Goal: Information Seeking & Learning: Learn about a topic

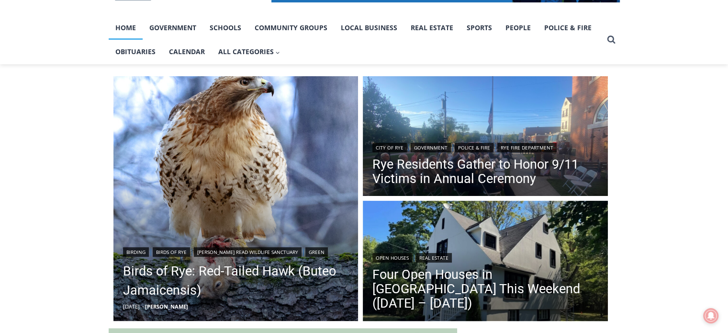
scroll to position [191, 0]
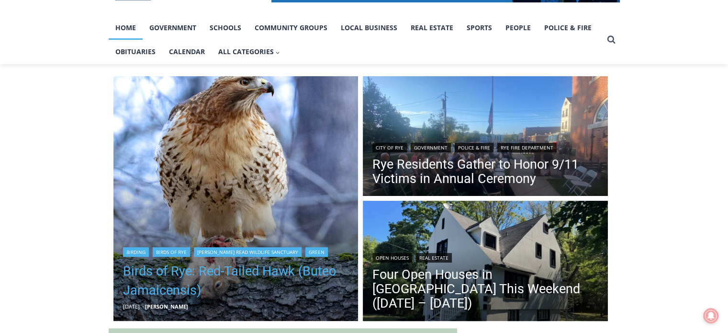
click at [228, 275] on link "Birds of Rye: Red-Tailed Hawk (Buteo Jamaicensis)" at bounding box center [236, 280] width 226 height 38
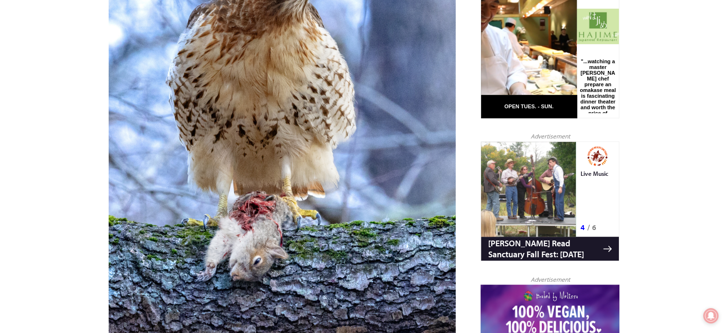
scroll to position [364, 0]
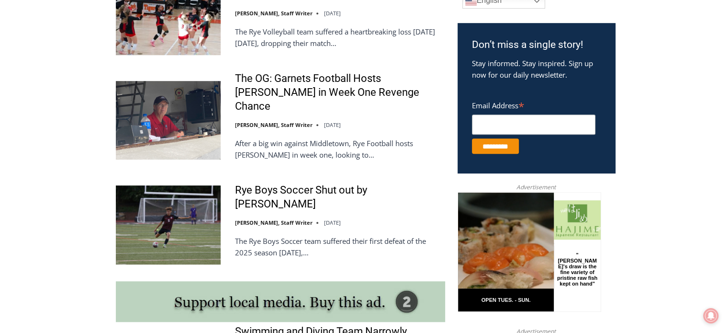
scroll to position [622, 0]
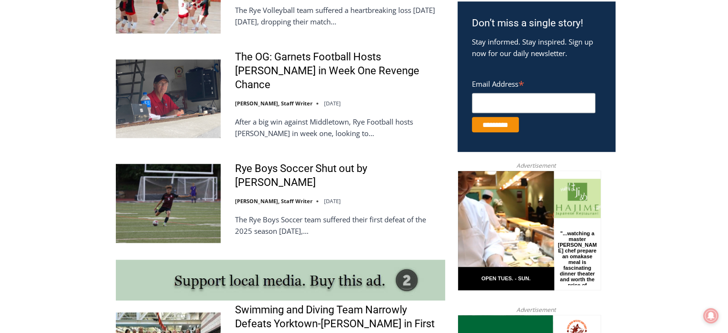
click at [300, 213] on p "The Rye Boys Soccer team suffered their first defeat of the 2025 season on Wedn…" at bounding box center [340, 224] width 210 height 23
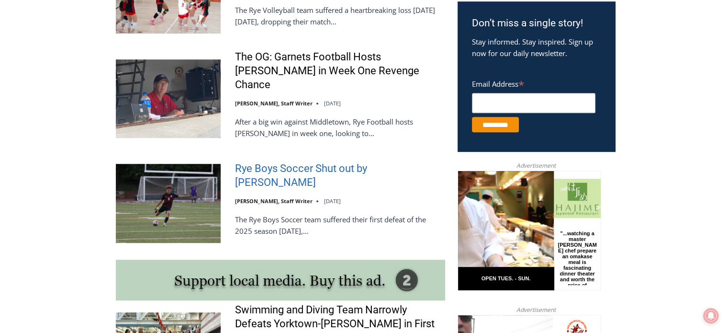
click at [305, 162] on link "Rye Boys Soccer Shut out by Byram Hills" at bounding box center [340, 175] width 210 height 27
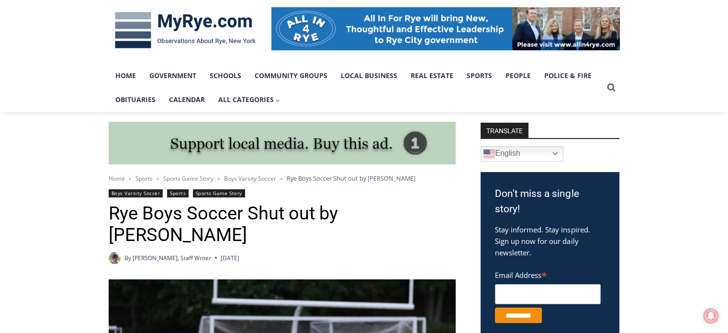
scroll to position [77, 0]
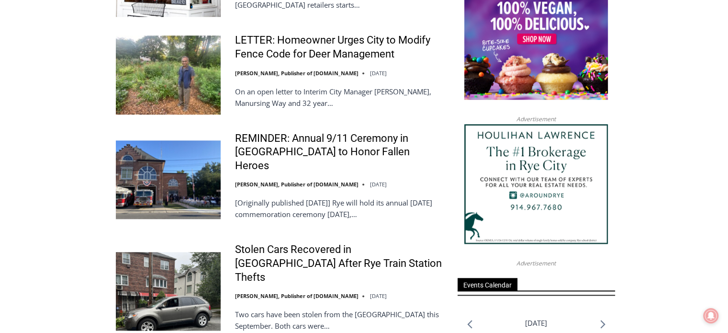
scroll to position [1149, 0]
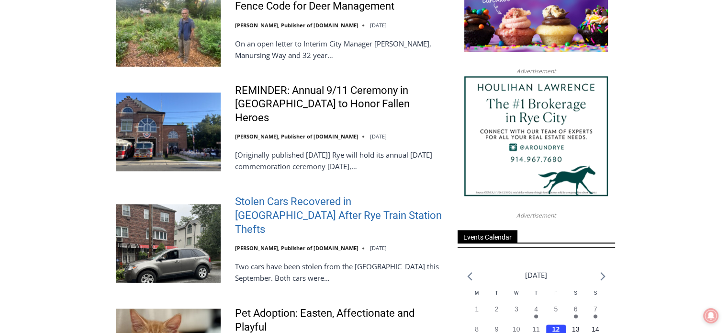
click at [312, 195] on link "Stolen Cars Recovered in [GEOGRAPHIC_DATA] After Rye Train Station Thefts" at bounding box center [340, 215] width 210 height 41
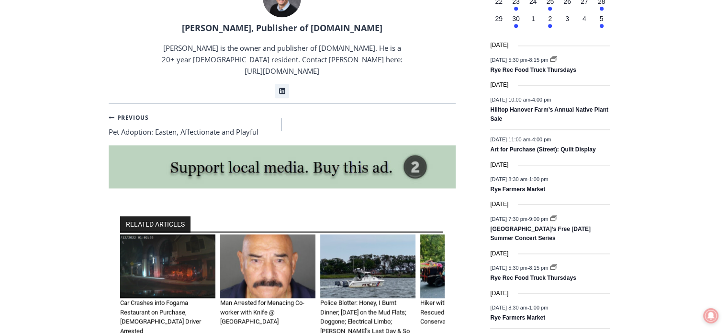
scroll to position [1273, 0]
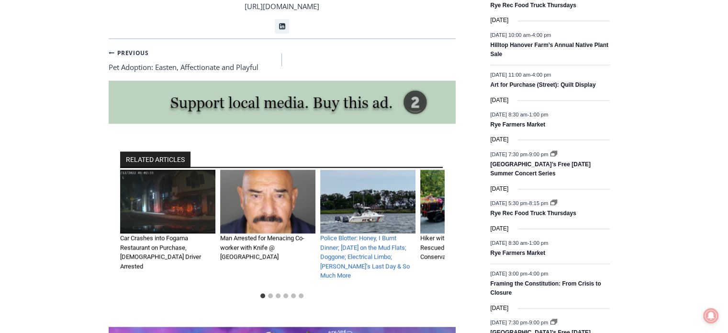
click at [376, 234] on link "Police Blotter: Honey, I Burnt Dinner; Sunday on the Mud Flats; Doggone; Electr…" at bounding box center [364, 256] width 89 height 45
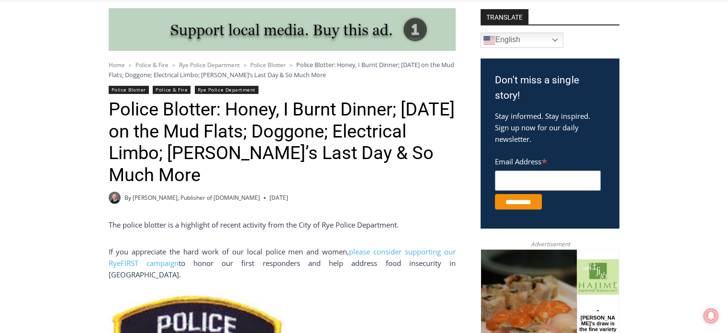
scroll to position [239, 0]
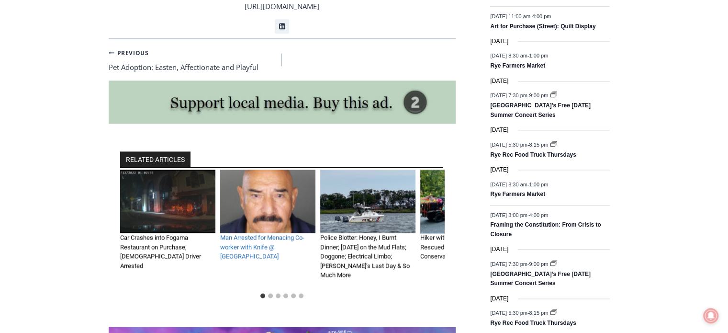
click at [251, 234] on link "Man Arrested for Menacing Co-worker with Knife @ [GEOGRAPHIC_DATA]" at bounding box center [262, 247] width 84 height 26
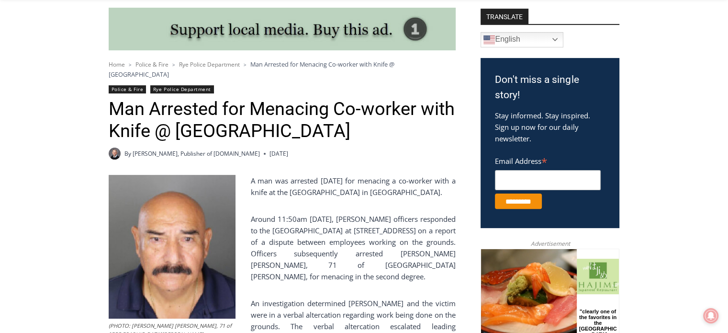
scroll to position [220, 0]
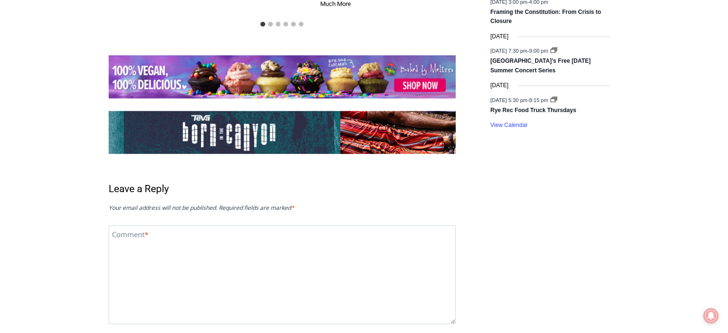
scroll to position [1321, 0]
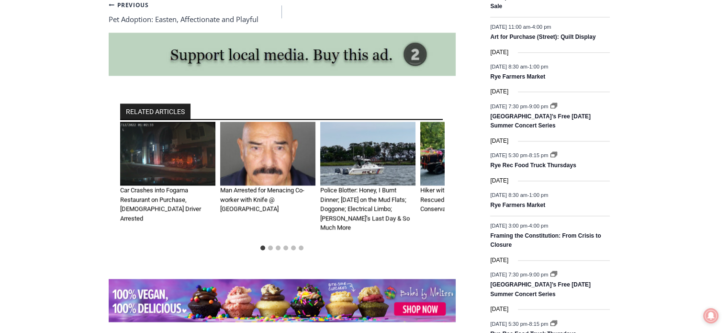
click at [196, 122] on img "1 of 6" at bounding box center [167, 154] width 95 height 64
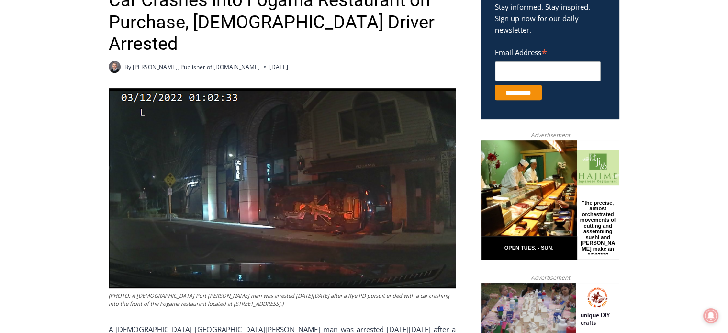
scroll to position [366, 0]
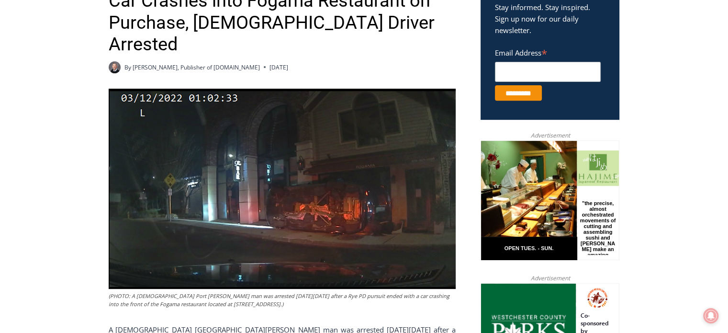
drag, startPoint x: 54, startPoint y: 1, endPoint x: 38, endPoint y: 138, distance: 138.2
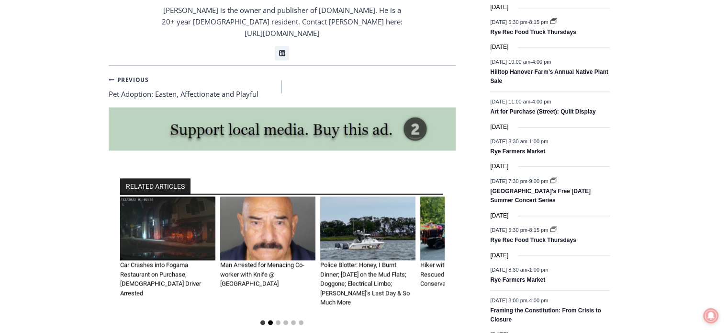
click at [269, 320] on button "Go to slide 2" at bounding box center [270, 322] width 5 height 5
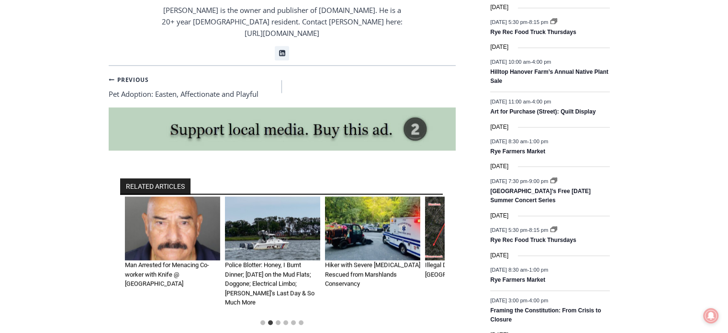
click at [275, 318] on li "Select a slide to show" at bounding box center [278, 322] width 8 height 8
click at [278, 320] on button "Go to slide 3" at bounding box center [278, 322] width 5 height 5
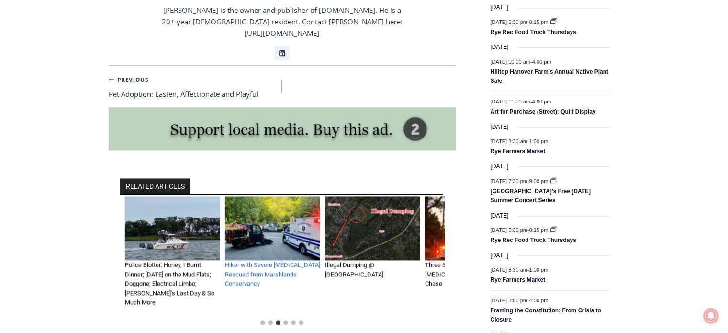
click at [281, 261] on link "Hiker with Severe Head Injury Rescued from Marshlands Conservancy" at bounding box center [272, 274] width 95 height 26
click at [285, 196] on img "4 of 6" at bounding box center [272, 228] width 95 height 64
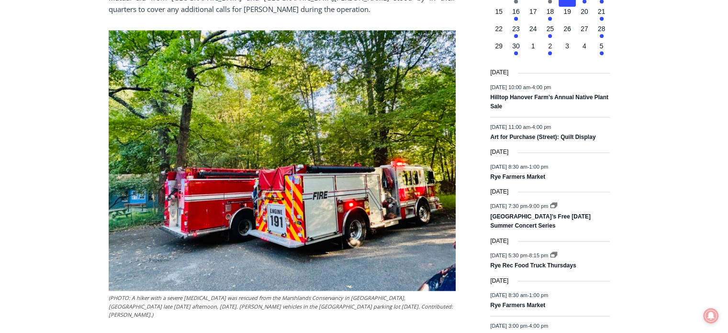
scroll to position [1196, 0]
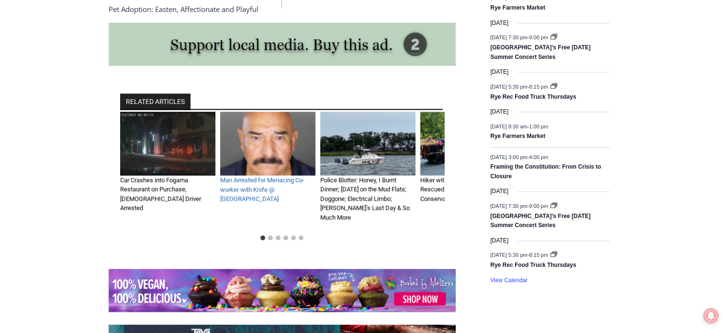
scroll to position [1342, 0]
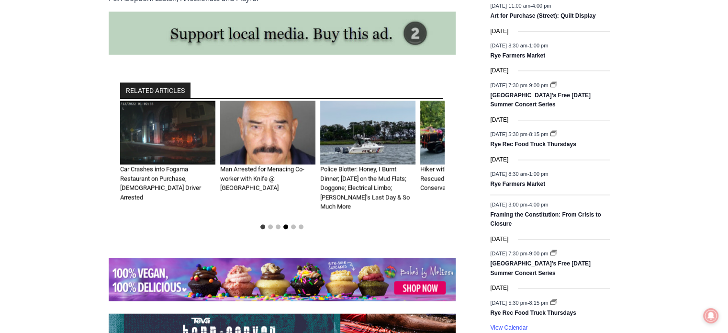
click at [287, 224] on button "Go to slide 4" at bounding box center [285, 226] width 5 height 5
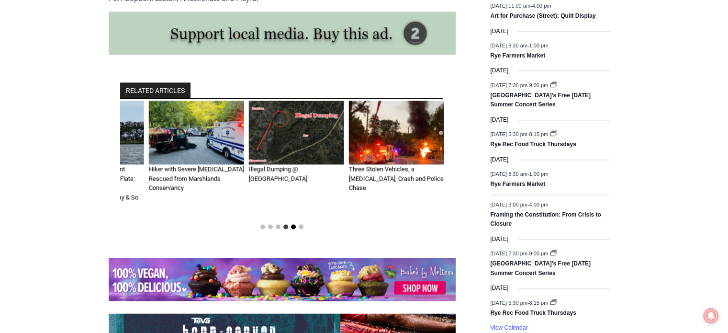
click at [293, 224] on button "Go to slide 5" at bounding box center [293, 226] width 5 height 5
click at [368, 165] on link "Three Stolen Vehicles, a [MEDICAL_DATA], Crash and Police Chase" at bounding box center [396, 178] width 95 height 26
click at [383, 101] on img "6 of 6" at bounding box center [396, 132] width 95 height 64
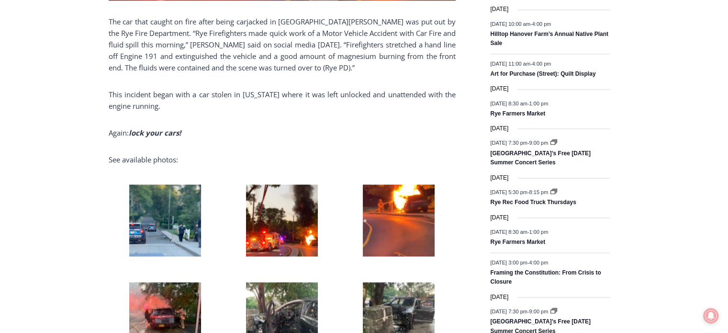
scroll to position [1292, 0]
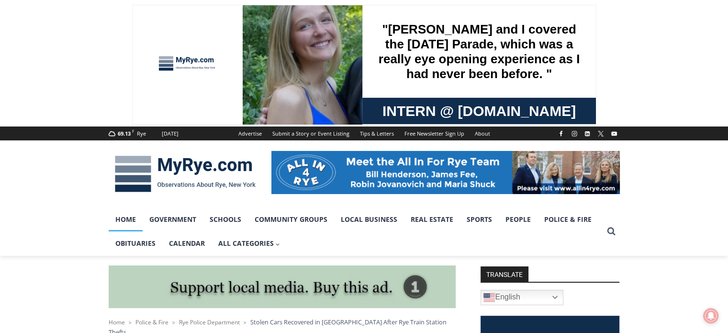
click at [134, 220] on link "Home" at bounding box center [126, 219] width 34 height 24
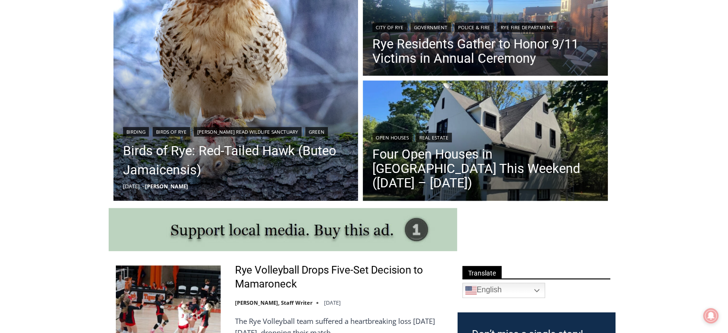
scroll to position [383, 0]
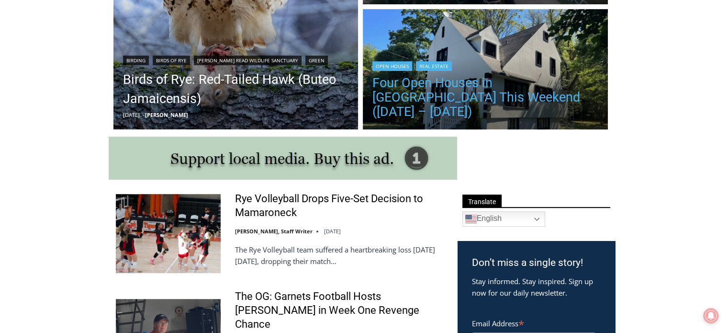
click at [494, 90] on link "Four Open Houses in [GEOGRAPHIC_DATA] This Weekend ([DATE] – [DATE])" at bounding box center [485, 97] width 226 height 43
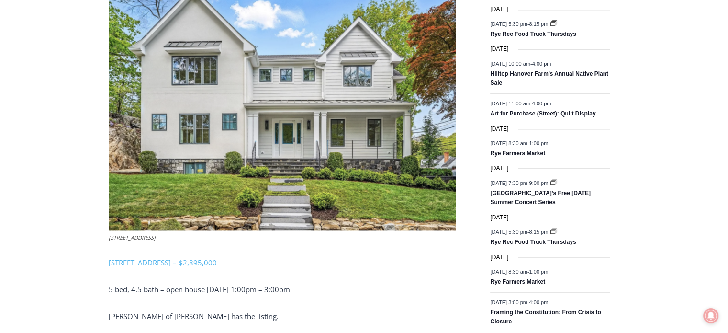
scroll to position [1196, 0]
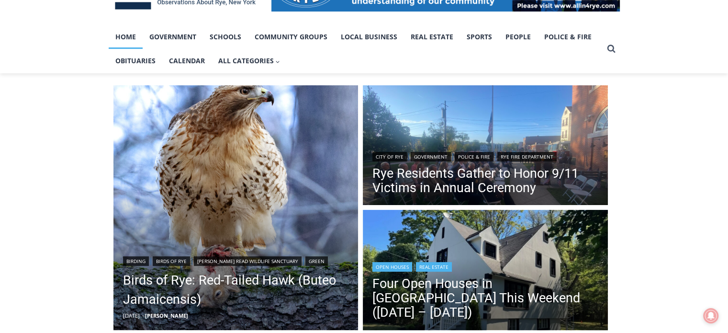
scroll to position [174, 0]
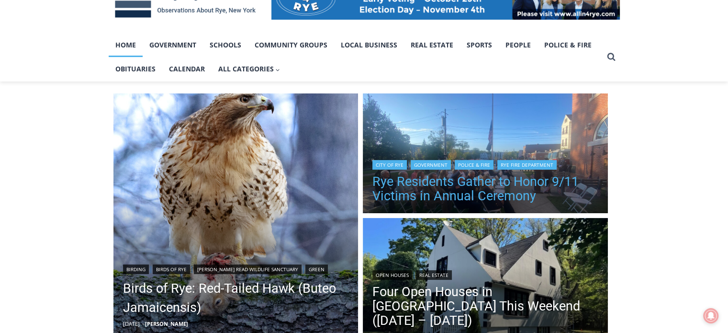
click at [511, 201] on link "Rye Residents Gather to Honor 9/11 Victims in Annual Ceremony" at bounding box center [485, 188] width 226 height 29
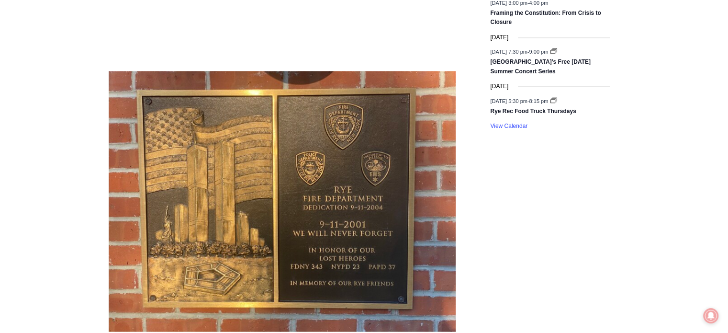
scroll to position [1560, 0]
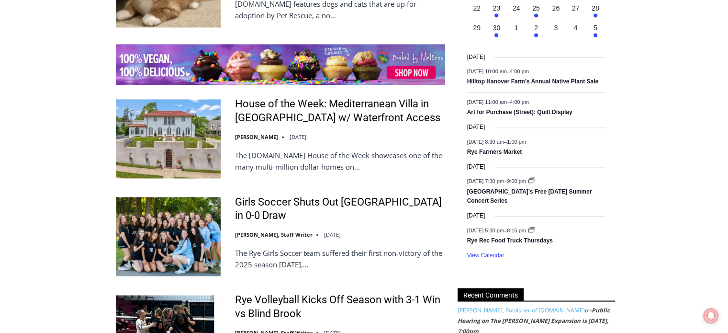
scroll to position [1514, 0]
